Goal: Information Seeking & Learning: Check status

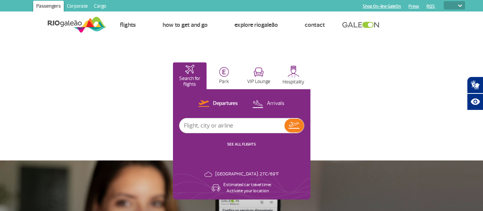
select select
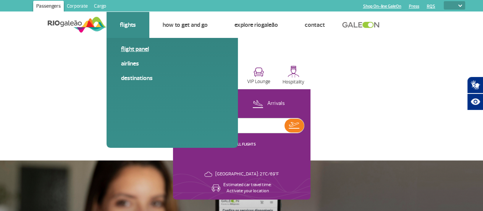
click at [130, 47] on link "Flight panel" at bounding box center [172, 49] width 102 height 8
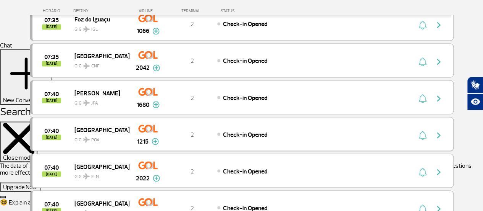
scroll to position [640, 0]
click at [423, 130] on img "button" at bounding box center [423, 134] width 8 height 9
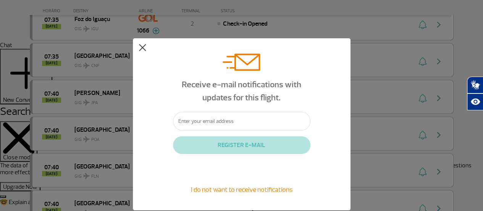
click at [143, 48] on button at bounding box center [143, 48] width 8 height 8
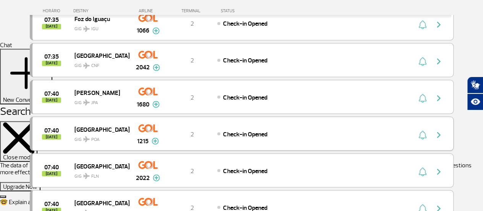
click at [441, 130] on img "button" at bounding box center [438, 134] width 9 height 9
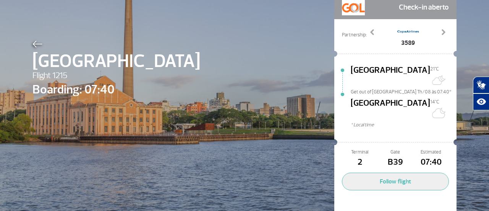
scroll to position [57, 0]
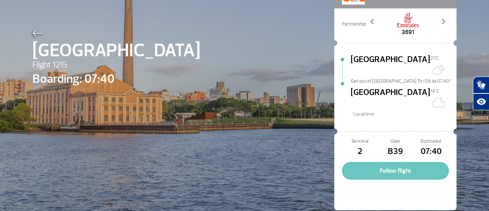
click at [393, 162] on button "Follow flight" at bounding box center [395, 171] width 107 height 18
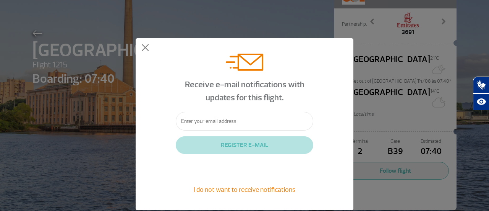
click at [141, 51] on div "Receive e-mail notifications with updates for this flight. REGISTER E-MAIL I do…" at bounding box center [245, 124] width 218 height 172
click at [146, 49] on button at bounding box center [145, 48] width 8 height 8
